Goal: Find specific page/section: Find specific page/section

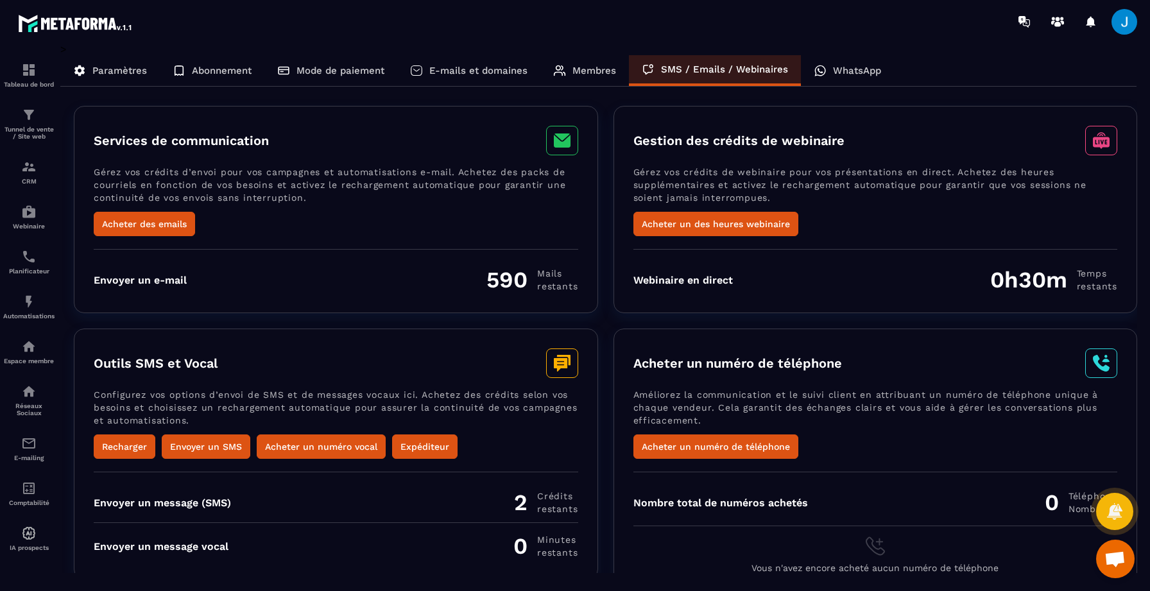
scroll to position [714, 0]
click at [24, 191] on link "CRM" at bounding box center [28, 171] width 51 height 45
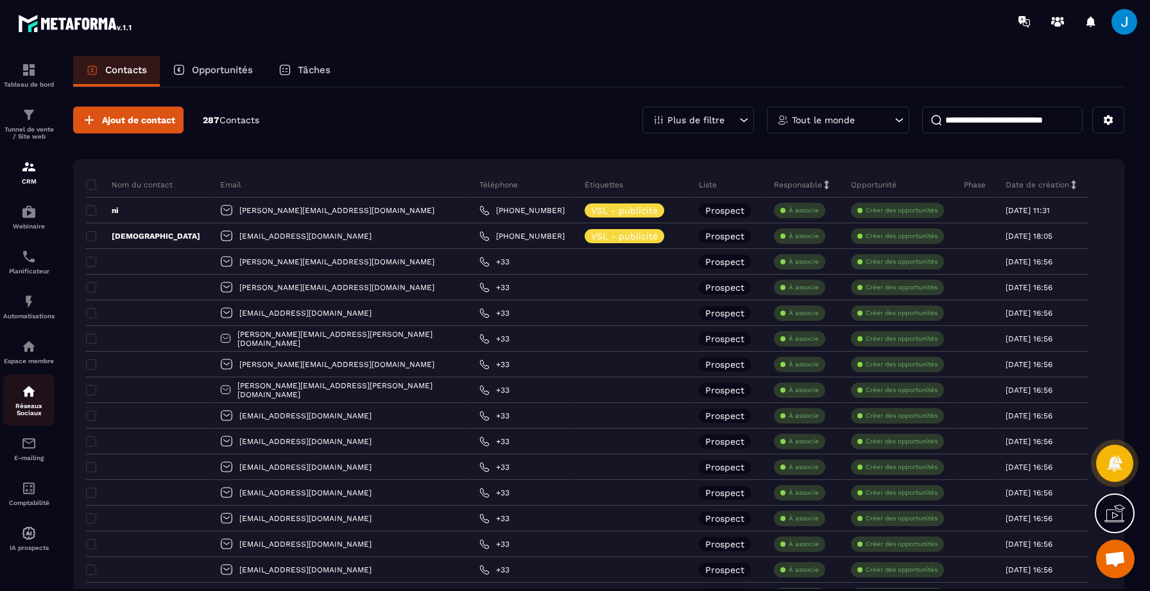
click at [10, 416] on p "Réseaux Sociaux" at bounding box center [28, 409] width 51 height 14
click at [29, 395] on img at bounding box center [28, 391] width 15 height 15
click at [40, 361] on div "Espace membre" at bounding box center [28, 352] width 51 height 26
click at [13, 416] on p "Réseaux Sociaux" at bounding box center [28, 409] width 51 height 14
